Goal: Task Accomplishment & Management: Manage account settings

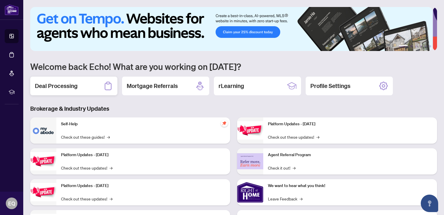
click at [81, 90] on div "Deal Processing" at bounding box center [73, 85] width 87 height 19
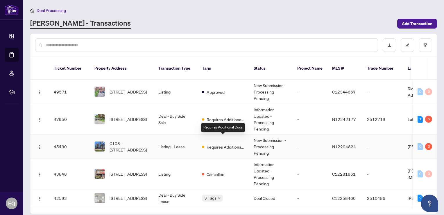
click at [224, 143] on span "Requires Additional Docs" at bounding box center [226, 146] width 38 height 6
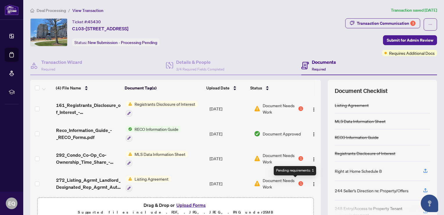
click at [299, 181] on div "1" at bounding box center [301, 183] width 5 height 5
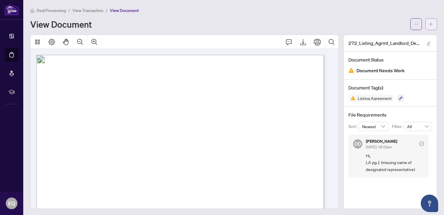
click at [430, 24] on icon "arrow-left" at bounding box center [431, 23] width 3 height 3
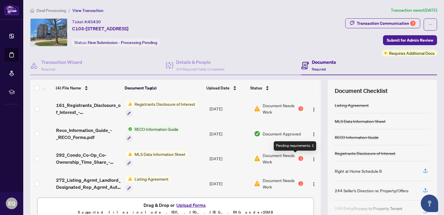
click at [299, 158] on div "1" at bounding box center [301, 158] width 5 height 5
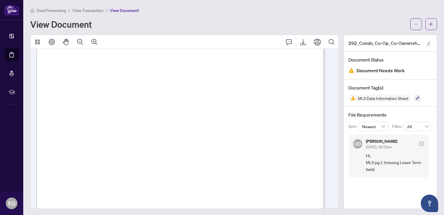
scroll to position [145, 0]
